Goal: Task Accomplishment & Management: Manage account settings

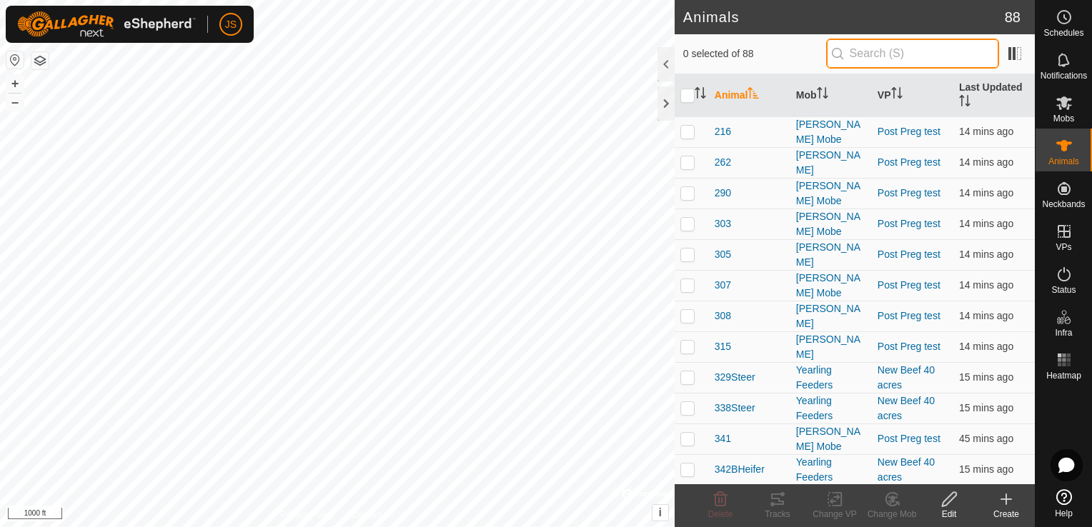
click at [882, 56] on input "text" at bounding box center [912, 54] width 173 height 30
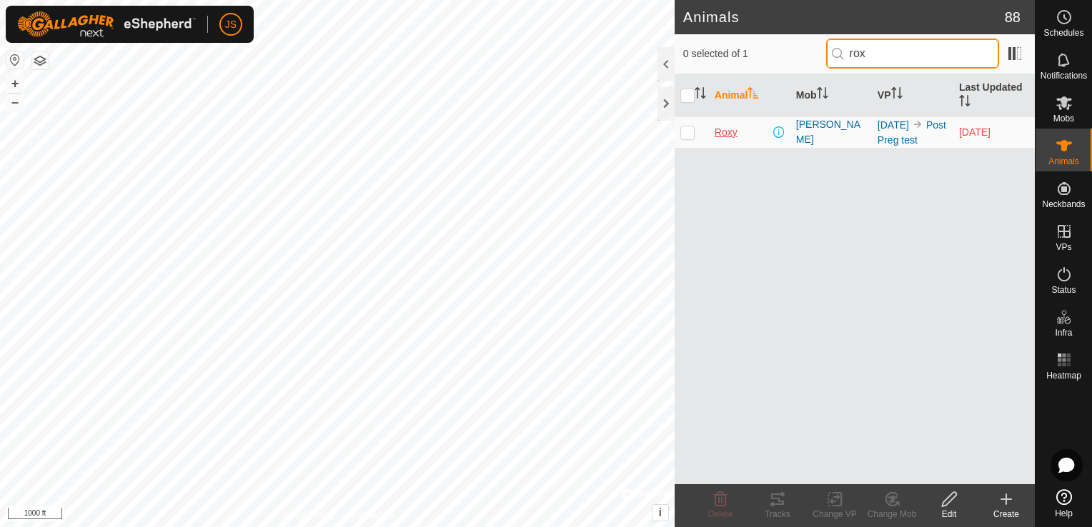
type input "rox"
click at [728, 138] on span "Roxy" at bounding box center [726, 132] width 23 height 15
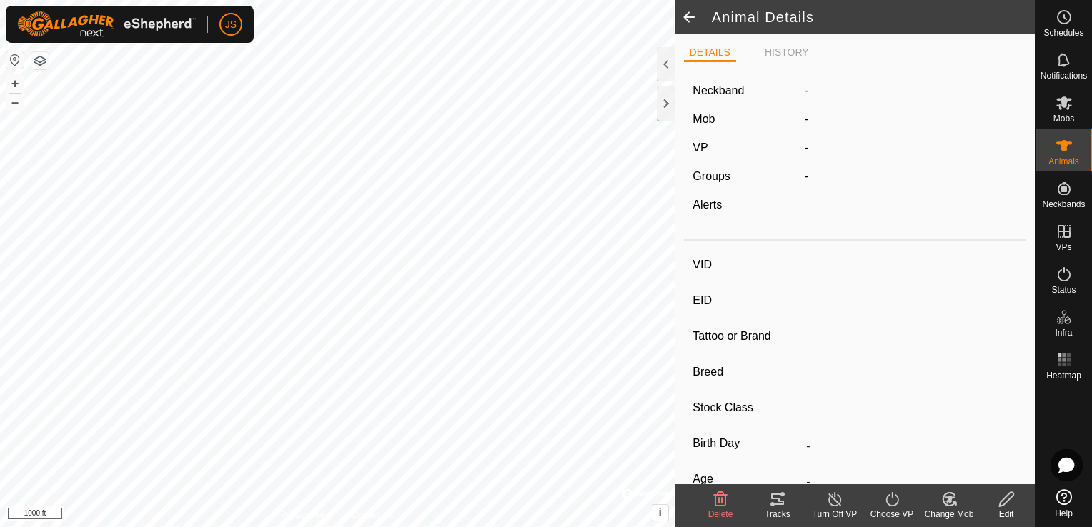
type input "Roxy"
type input "-"
type input "701"
type input "Red Angus"
type input "-"
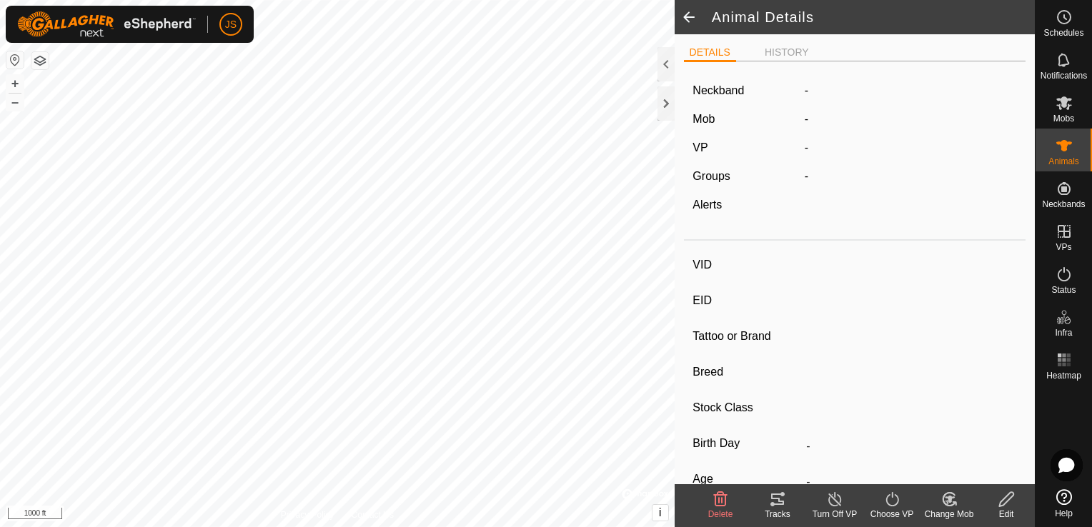
type input "Dry"
type input "0 kg"
type input "-"
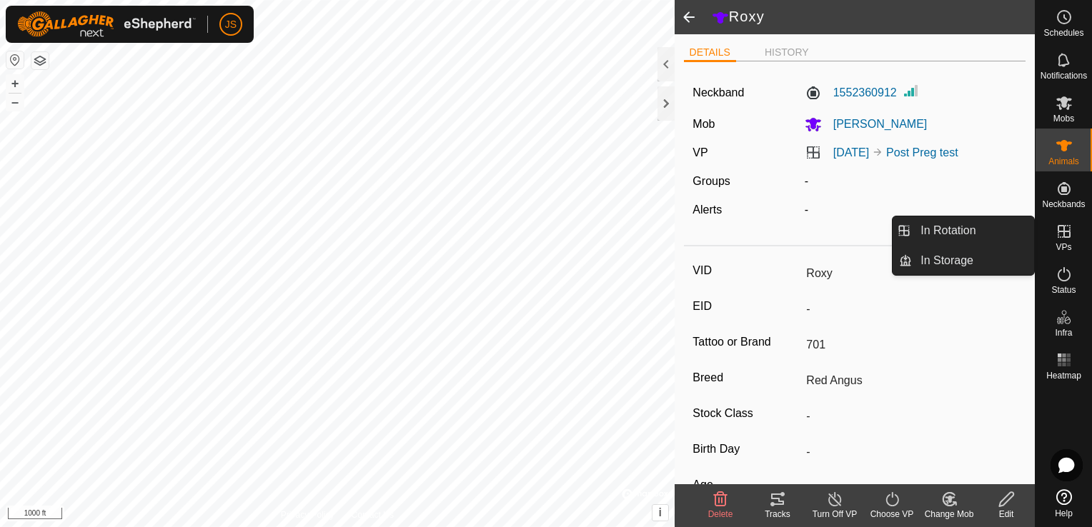
click at [1067, 233] on icon at bounding box center [1064, 231] width 17 height 17
click at [991, 224] on link "In Rotation" at bounding box center [973, 231] width 122 height 29
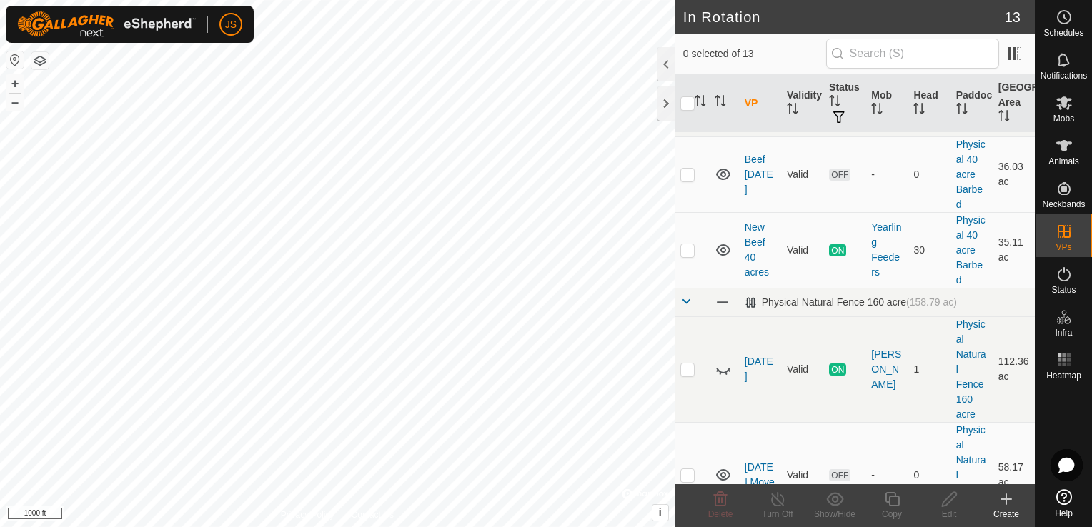
scroll to position [320, 0]
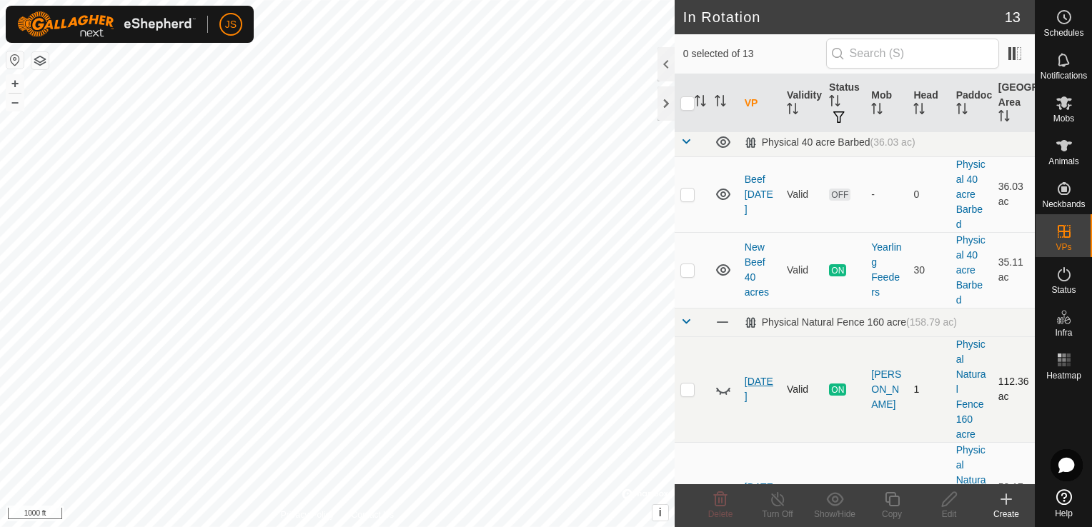
click at [760, 376] on link "[DATE]" at bounding box center [759, 389] width 29 height 26
